Goal: Obtain resource: Download file/media

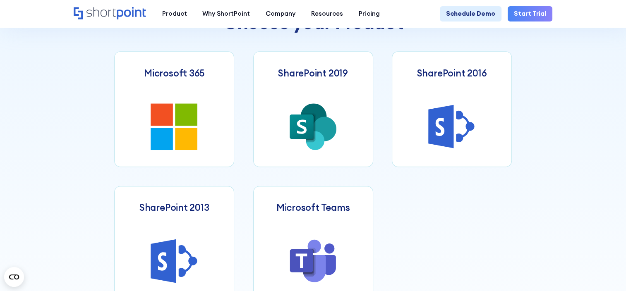
scroll to position [365, 0]
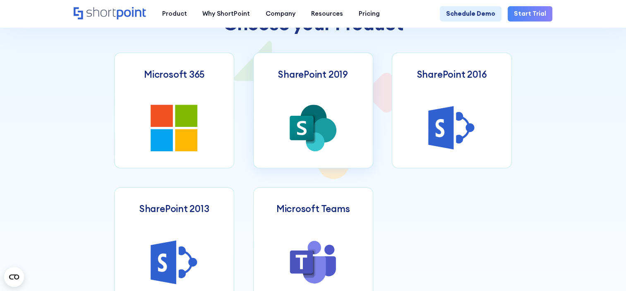
click at [312, 123] on icon at bounding box center [302, 128] width 24 height 24
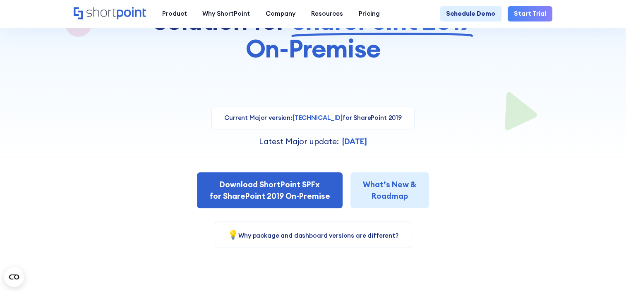
scroll to position [135, 0]
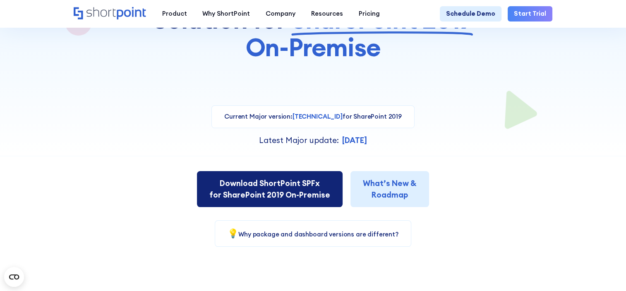
click at [271, 192] on link "Download ShortPoint SPFx for SharePoint 2019 On-Premise" at bounding box center [270, 189] width 146 height 36
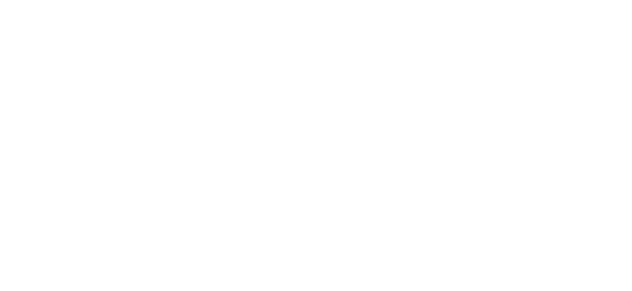
select select "SharePoint SE"
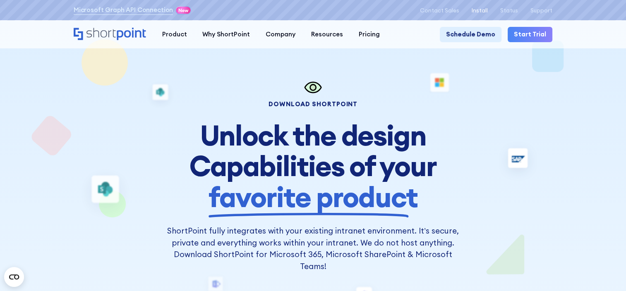
click at [481, 9] on p "Install" at bounding box center [480, 10] width 16 height 6
click at [539, 7] on p "Support" at bounding box center [541, 10] width 22 height 6
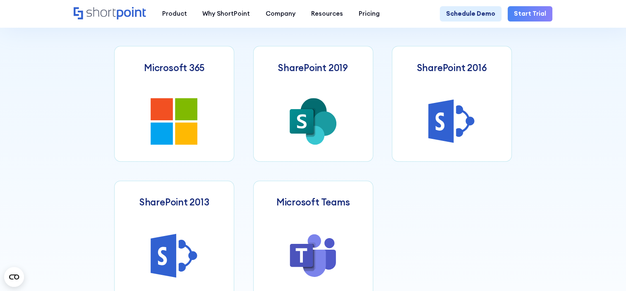
scroll to position [386, 0]
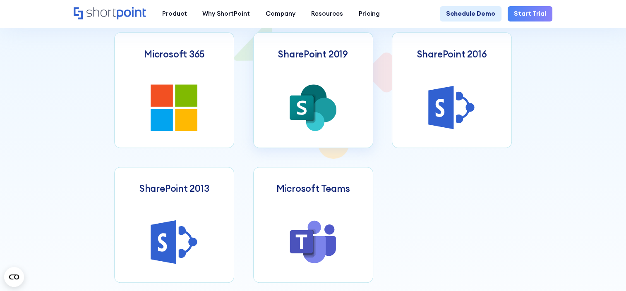
click at [304, 113] on icon at bounding box center [302, 108] width 10 height 14
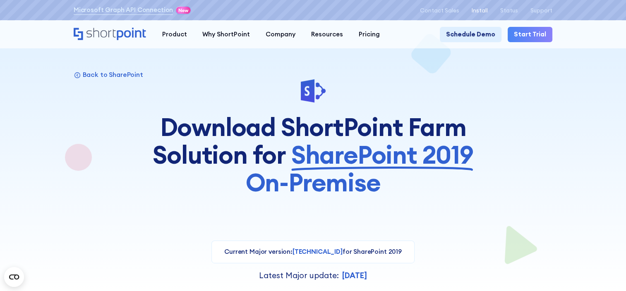
click at [486, 8] on p "Install" at bounding box center [480, 10] width 16 height 6
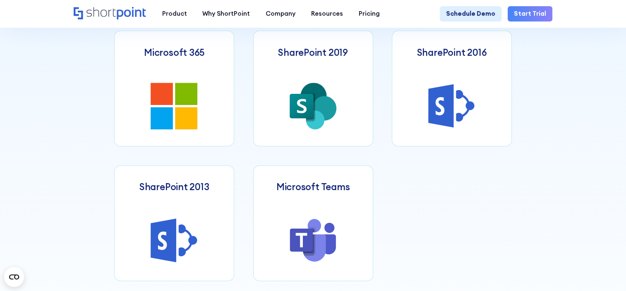
scroll to position [387, 0]
click at [319, 111] on icon at bounding box center [324, 108] width 24 height 24
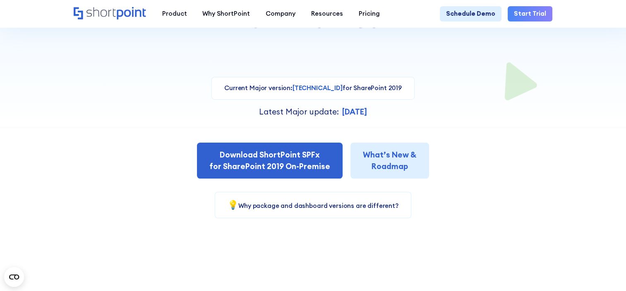
scroll to position [185, 0]
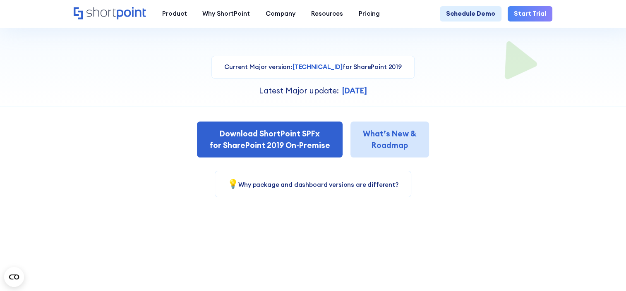
click at [366, 136] on link "What’s New & Roadmap" at bounding box center [389, 140] width 79 height 36
